Goal: Navigation & Orientation: Find specific page/section

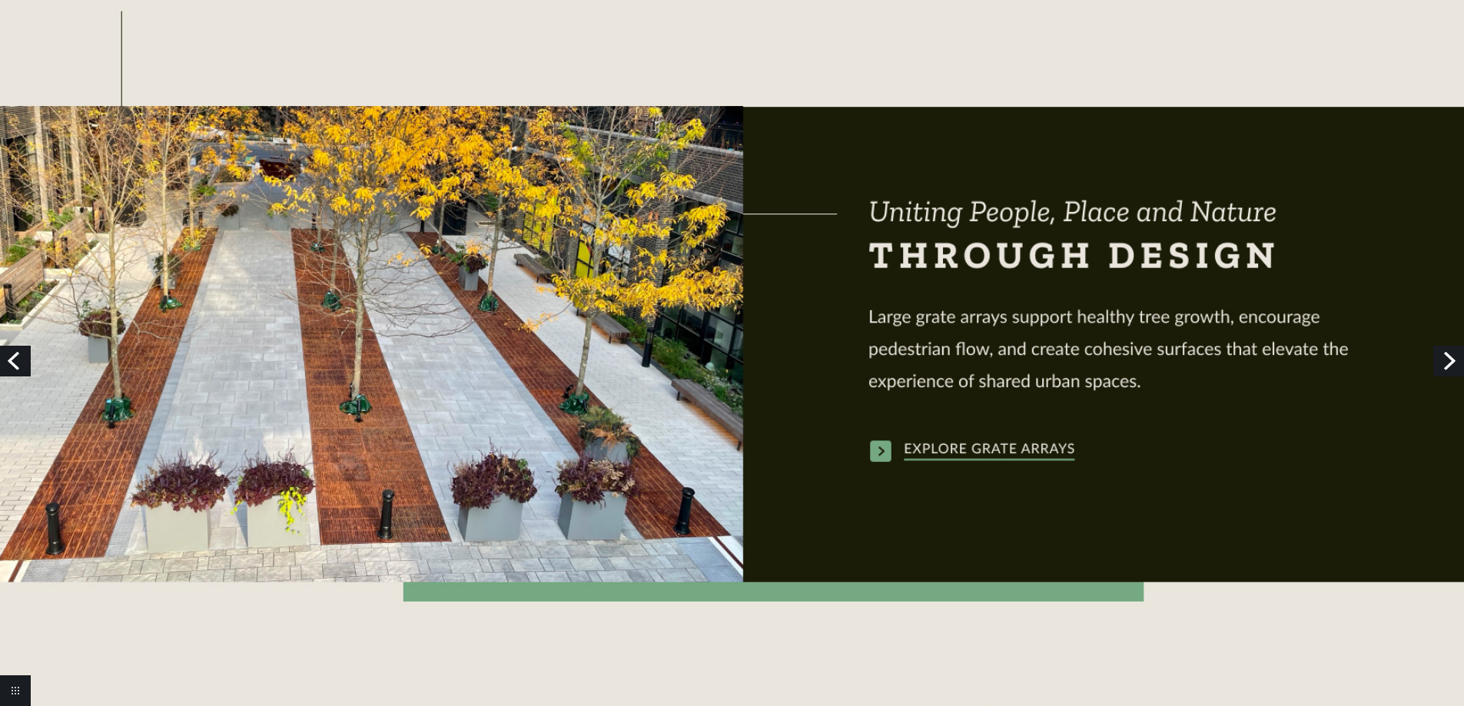
scroll to position [3195, 0]
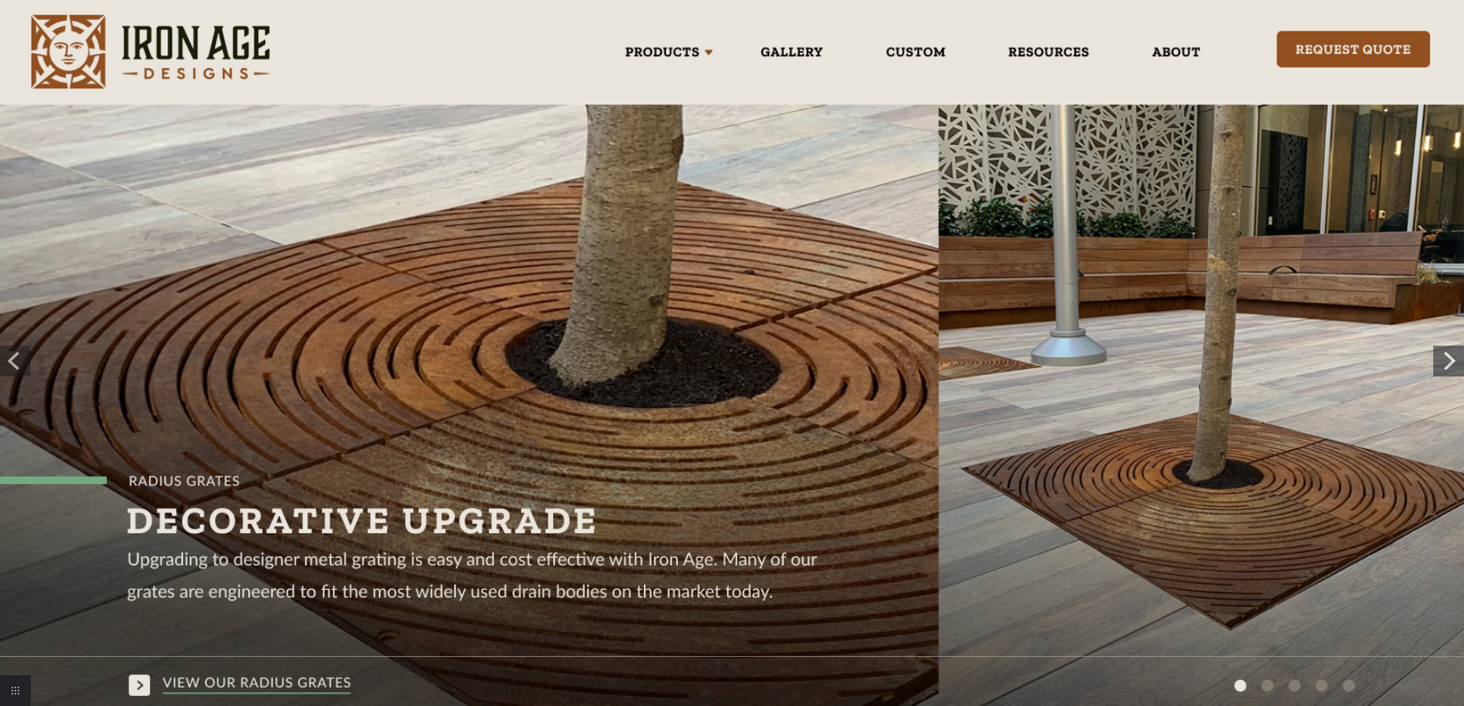
scroll to position [36, 0]
